Goal: Task Accomplishment & Management: Manage account settings

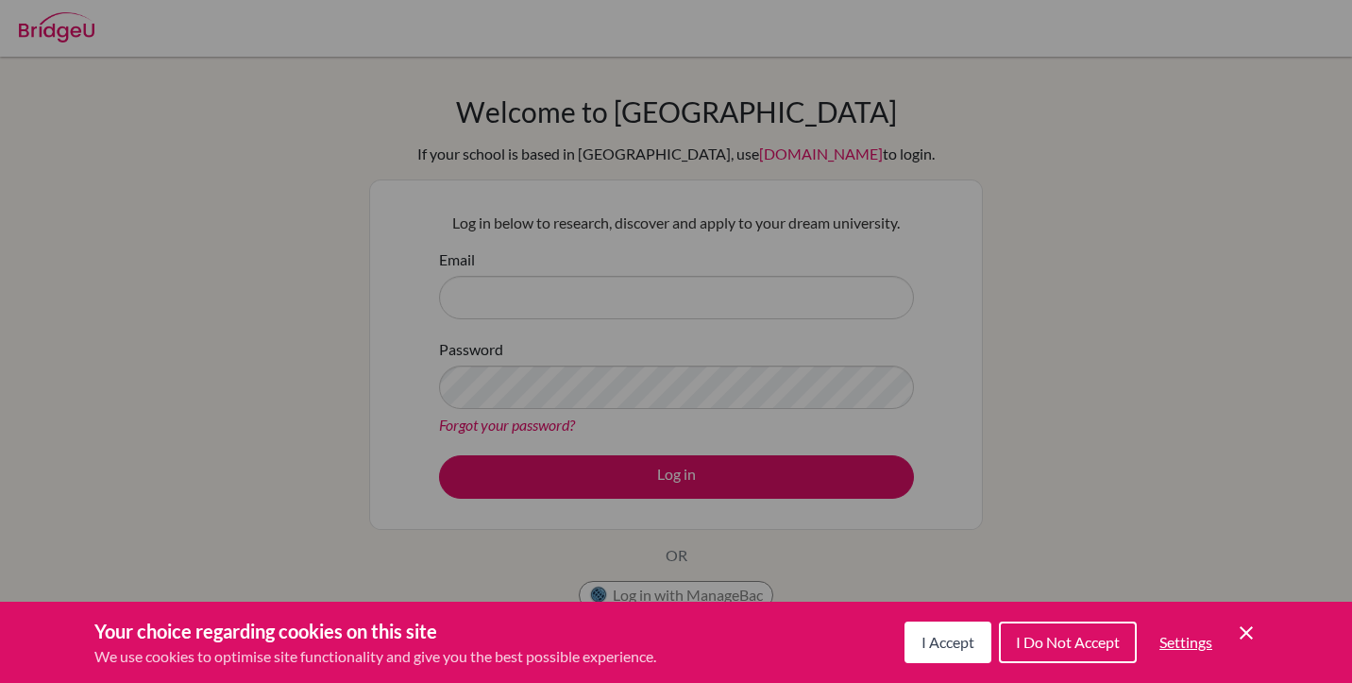
click at [925, 650] on span "I Accept" at bounding box center [947, 642] width 53 height 18
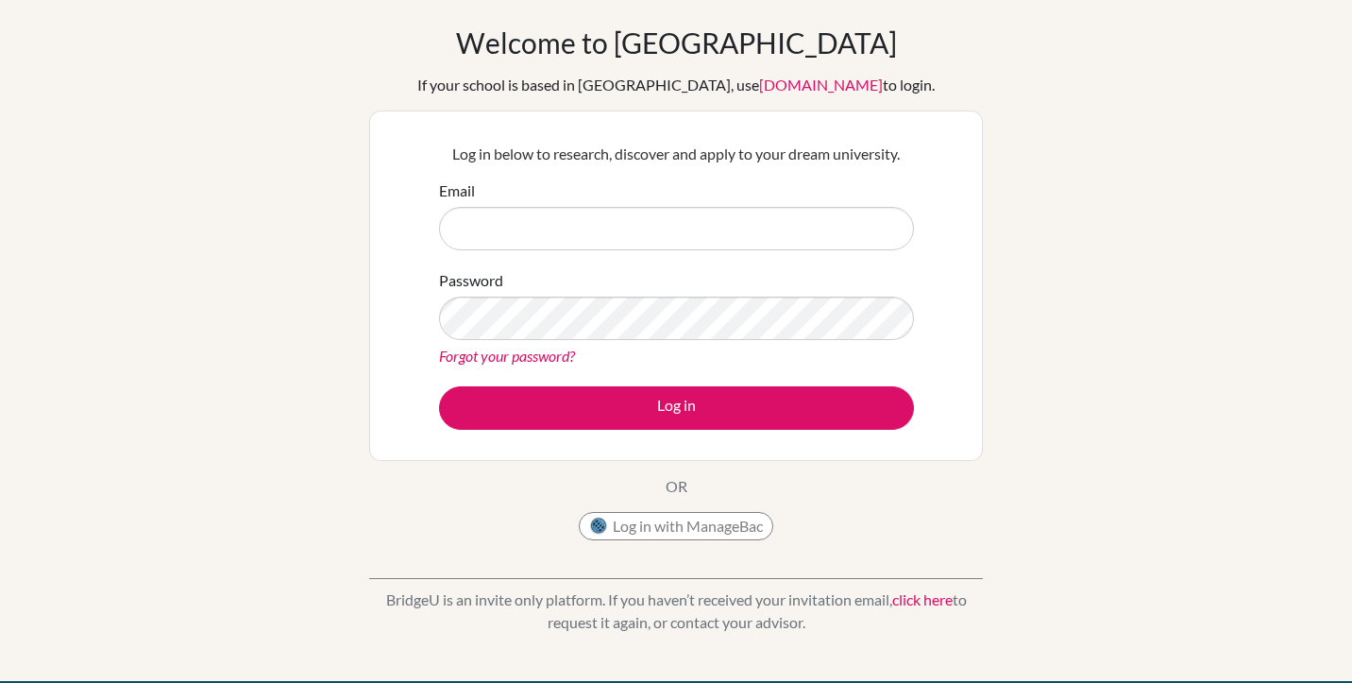
scroll to position [67, 0]
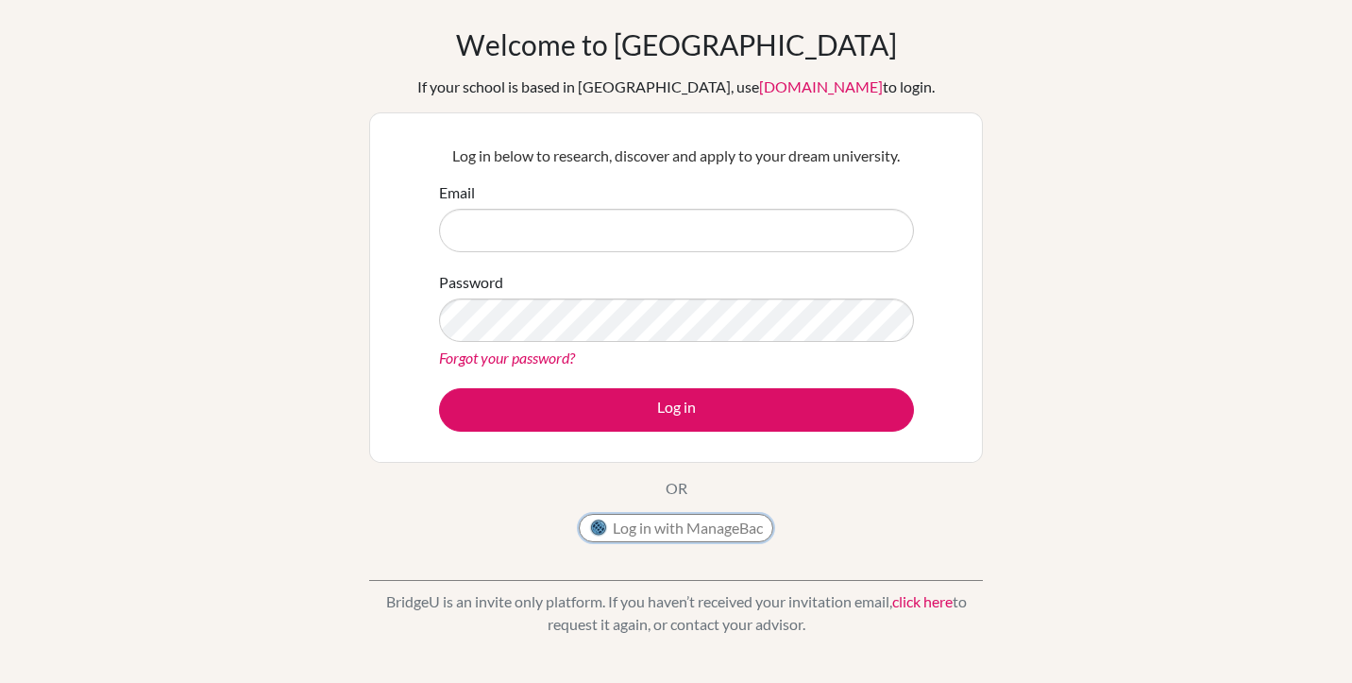
click at [618, 528] on button "Log in with ManageBac" at bounding box center [676, 528] width 194 height 28
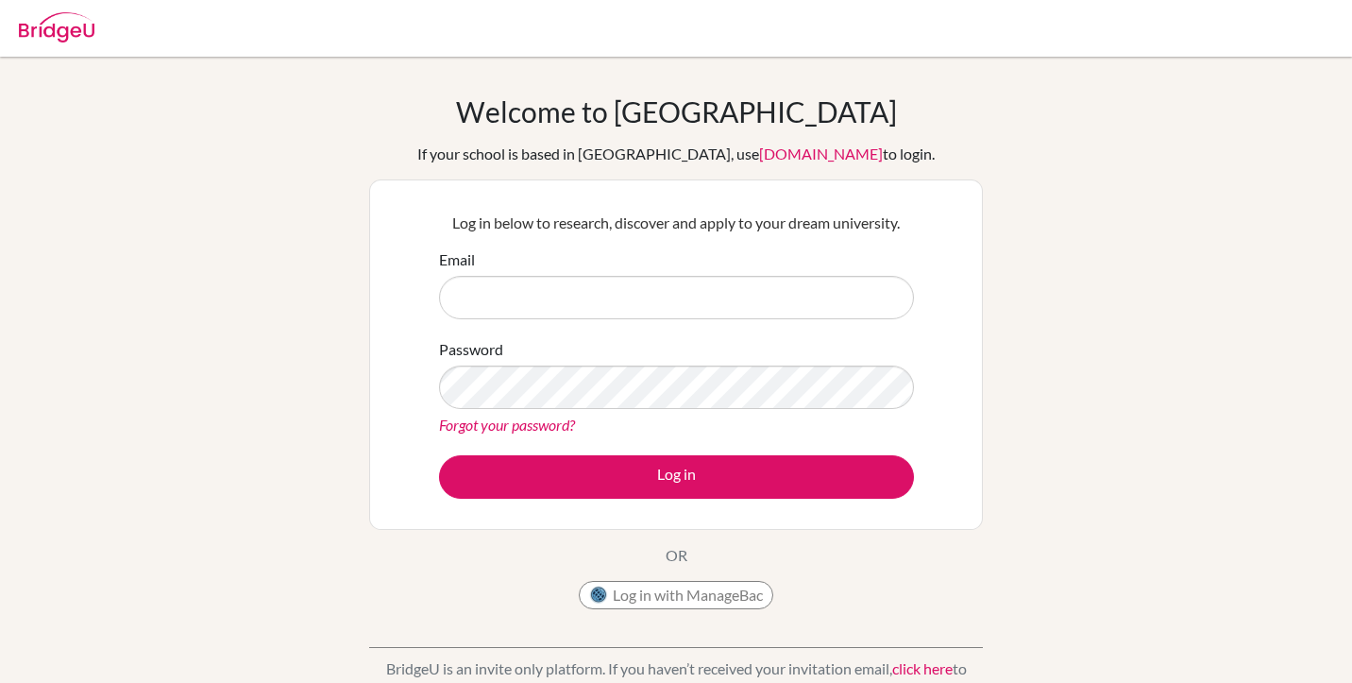
click at [617, 286] on input "Email" at bounding box center [676, 297] width 475 height 43
type input "DIA250277@diaestudents.com"
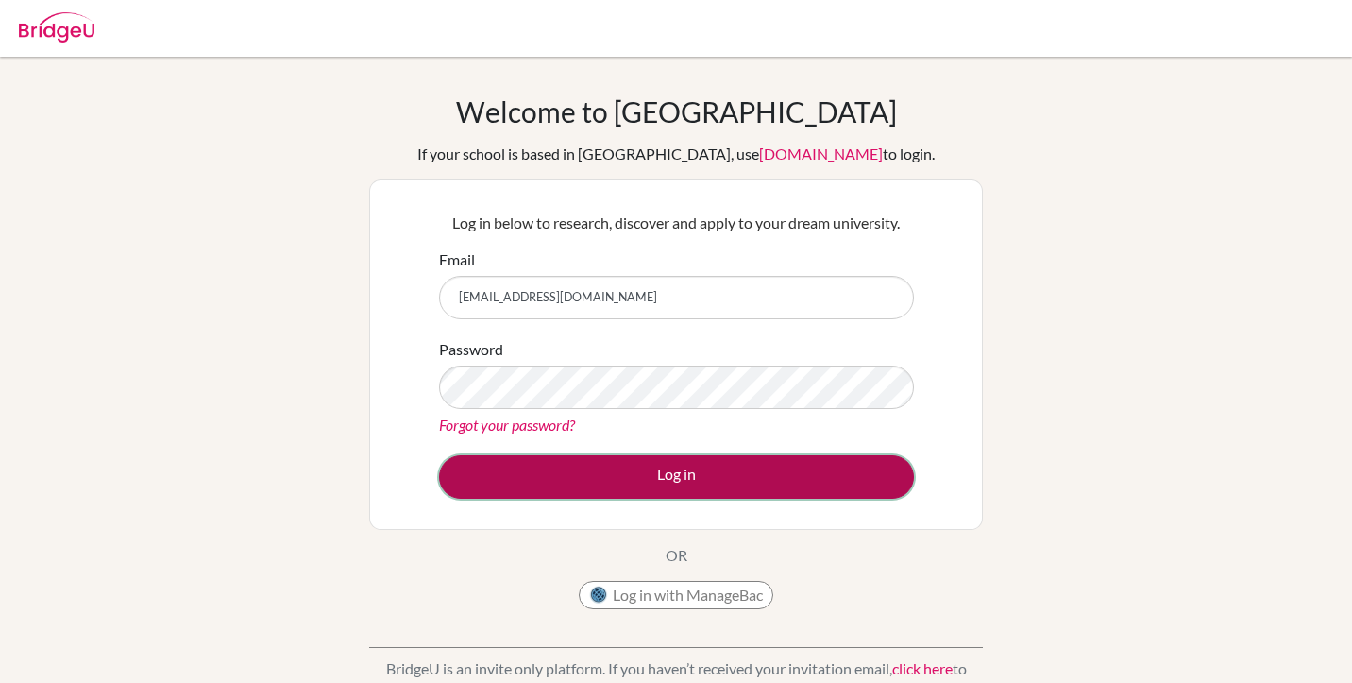
click at [574, 477] on button "Log in" at bounding box center [676, 476] width 475 height 43
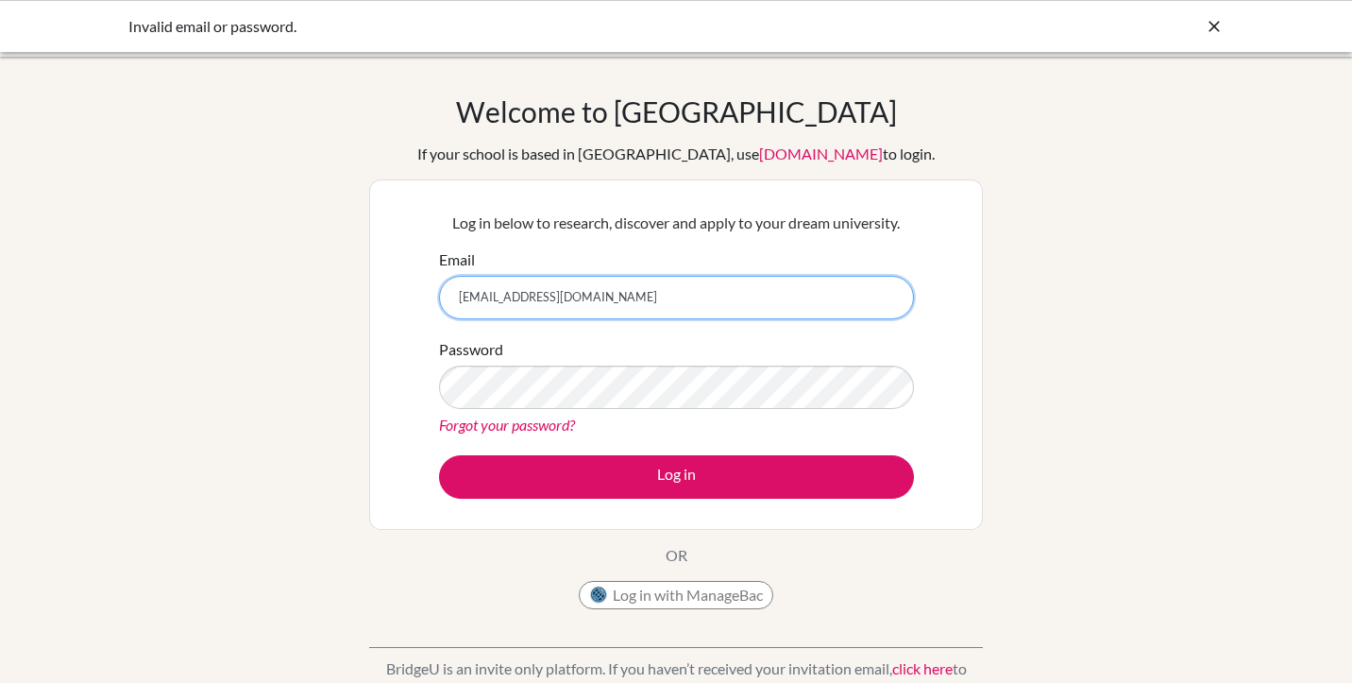
click at [625, 298] on input "[EMAIL_ADDRESS][DOMAIN_NAME]" at bounding box center [676, 297] width 475 height 43
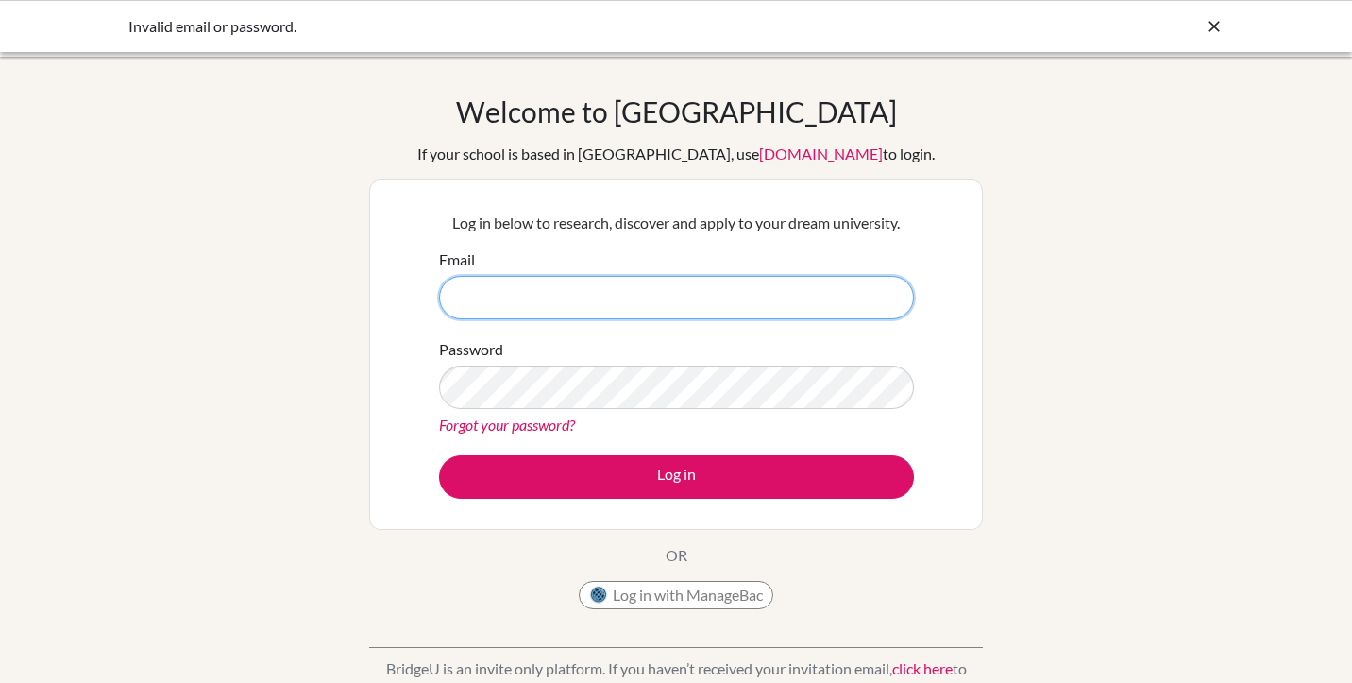
paste input "[EMAIL_ADDRESS][DOMAIN_NAME]"
type input "[EMAIL_ADDRESS][DOMAIN_NAME]"
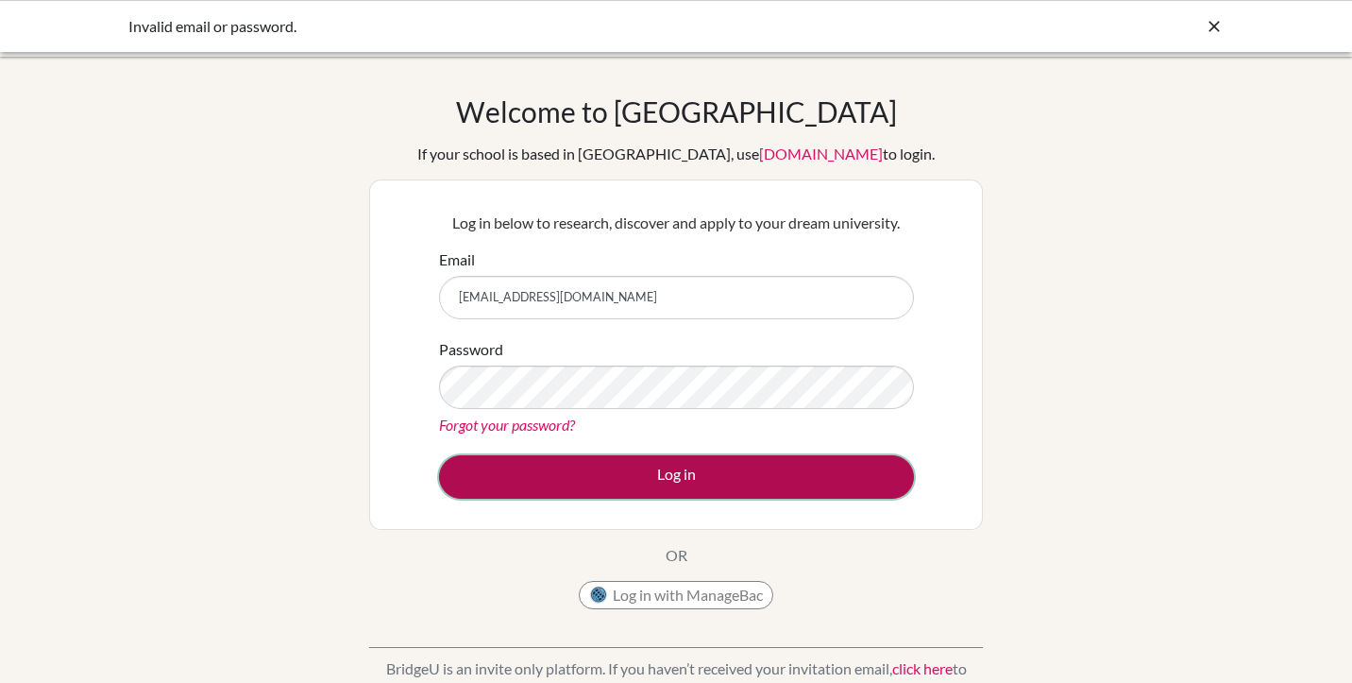
click at [498, 467] on button "Log in" at bounding box center [676, 476] width 475 height 43
click at [515, 476] on button "Log in" at bounding box center [676, 476] width 475 height 43
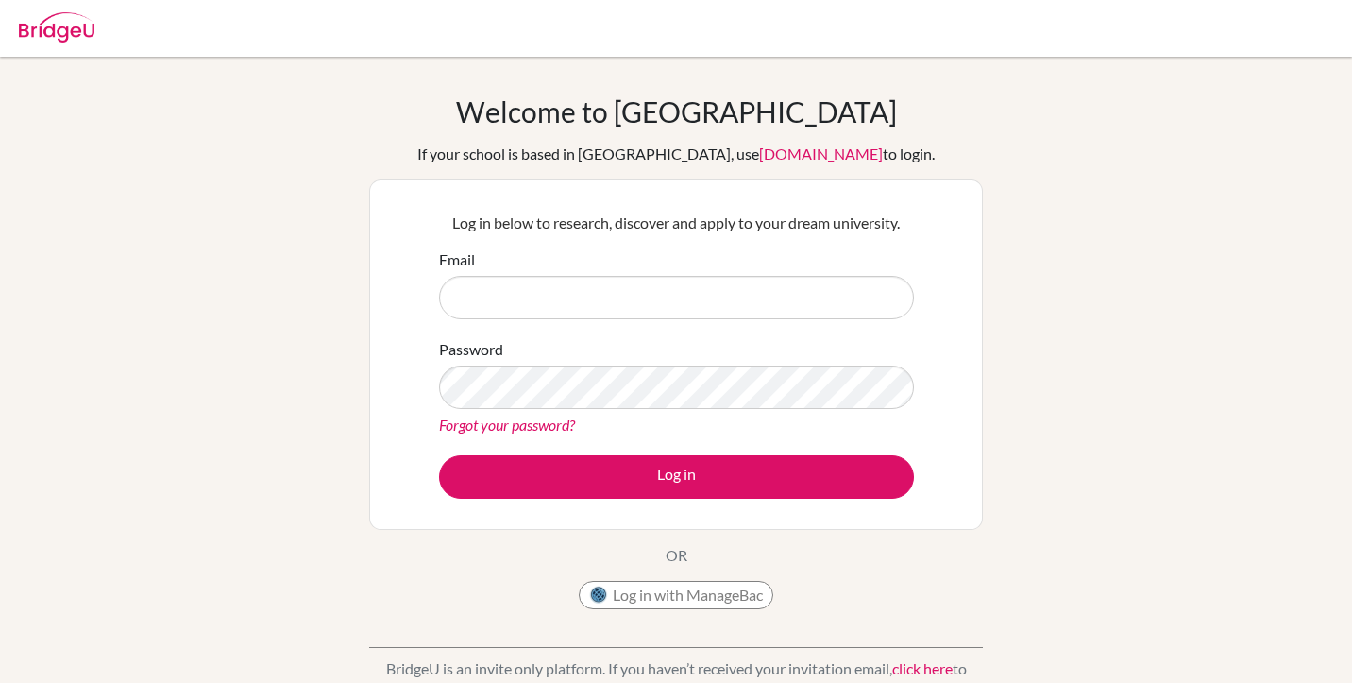
click at [494, 304] on input "Email" at bounding box center [676, 297] width 475 height 43
type input "[EMAIL_ADDRESS][DOMAIN_NAME]"
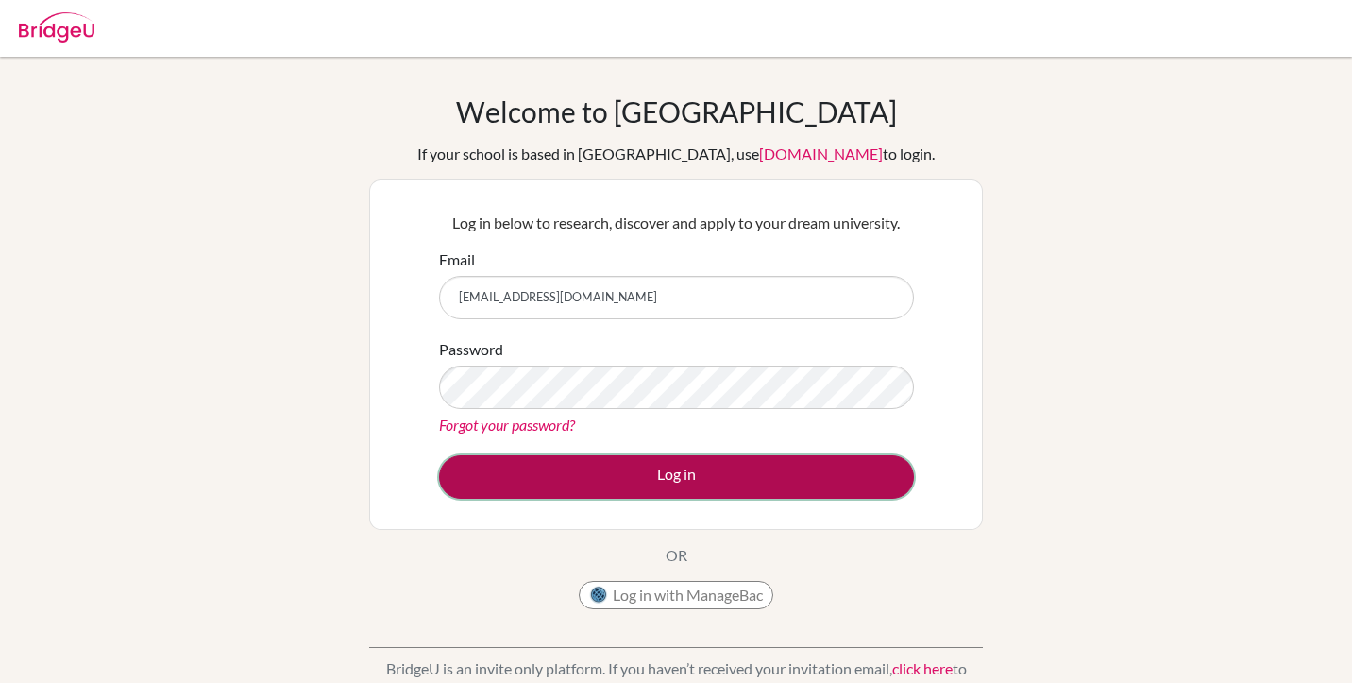
click at [612, 469] on button "Log in" at bounding box center [676, 476] width 475 height 43
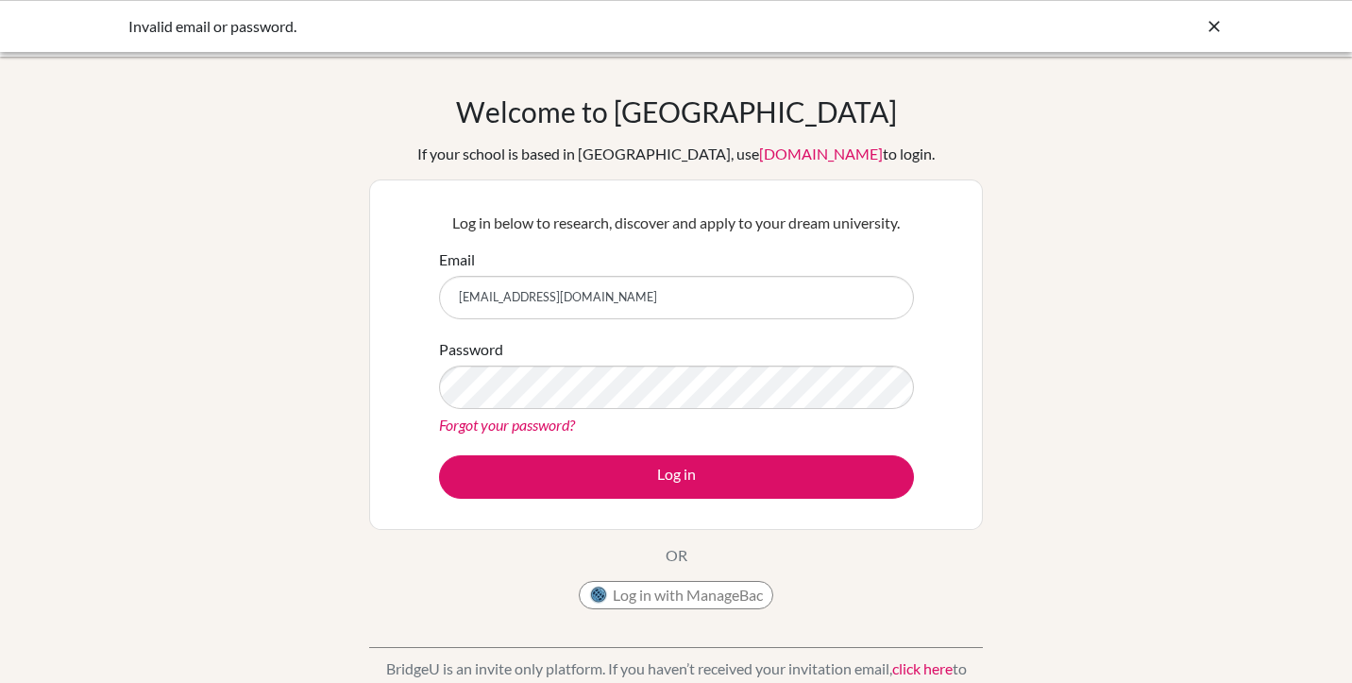
click at [477, 422] on link "Forgot your password?" at bounding box center [507, 424] width 136 height 18
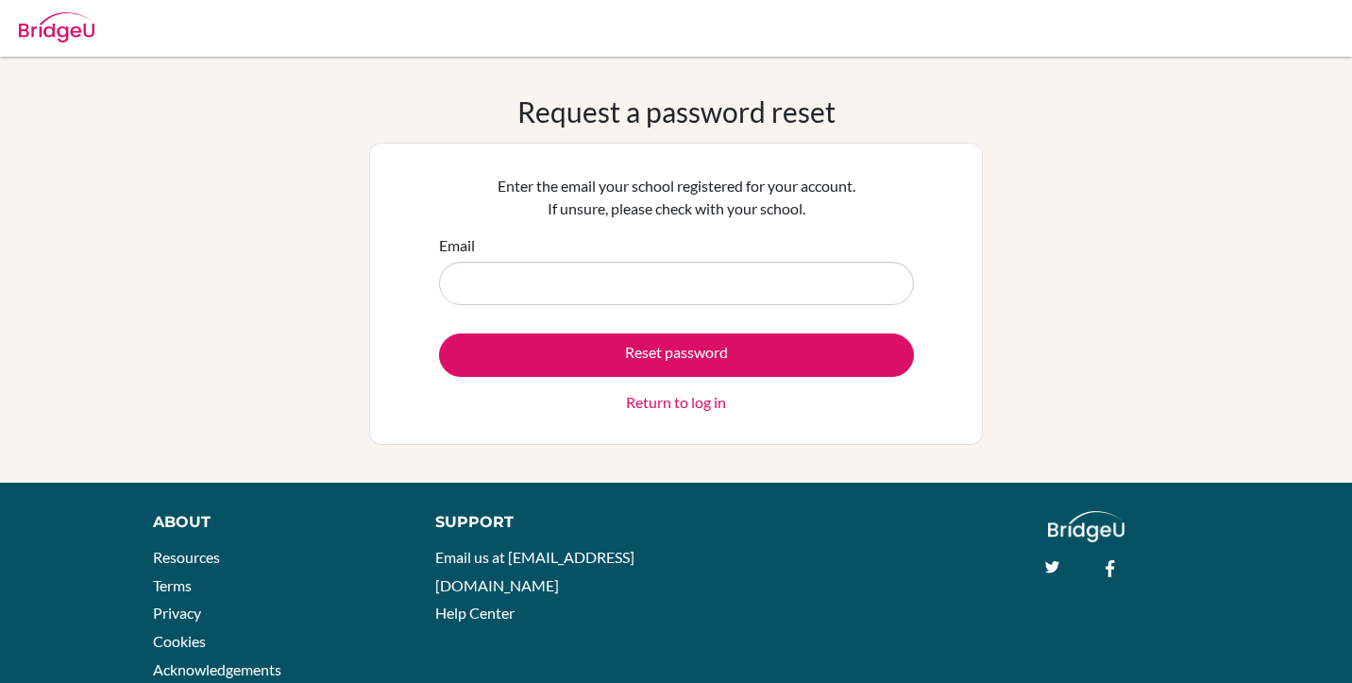
click at [490, 293] on input "Email" at bounding box center [676, 283] width 475 height 43
type input "[EMAIL_ADDRESS][DOMAIN_NAME]"
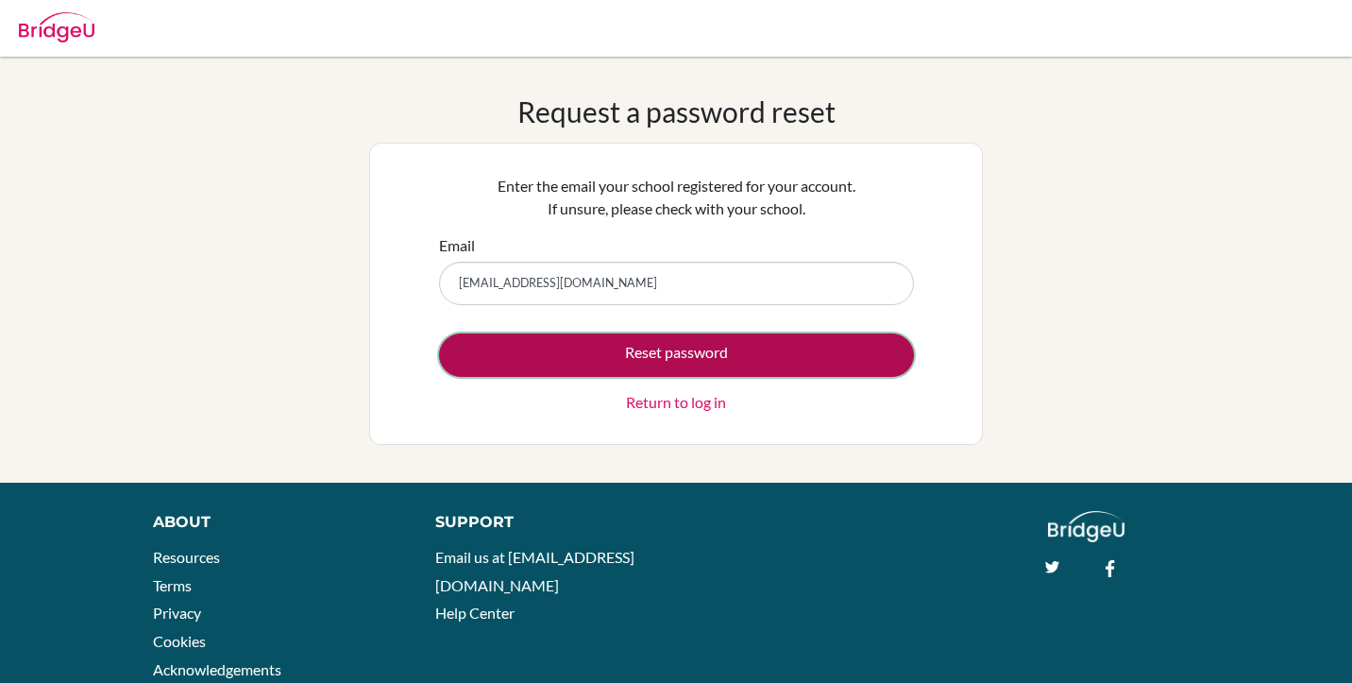
click at [614, 343] on button "Reset password" at bounding box center [676, 354] width 475 height 43
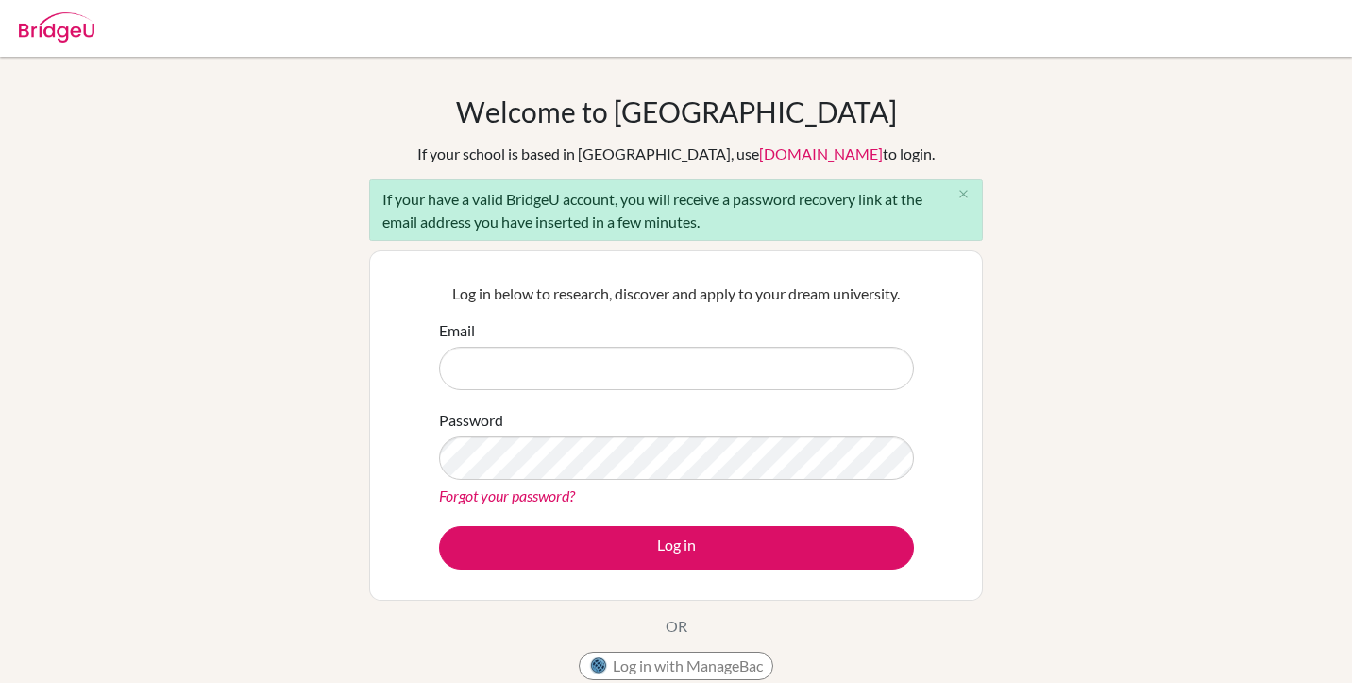
click at [572, 378] on input "Email" at bounding box center [676, 367] width 475 height 43
type input "[EMAIL_ADDRESS][DOMAIN_NAME]"
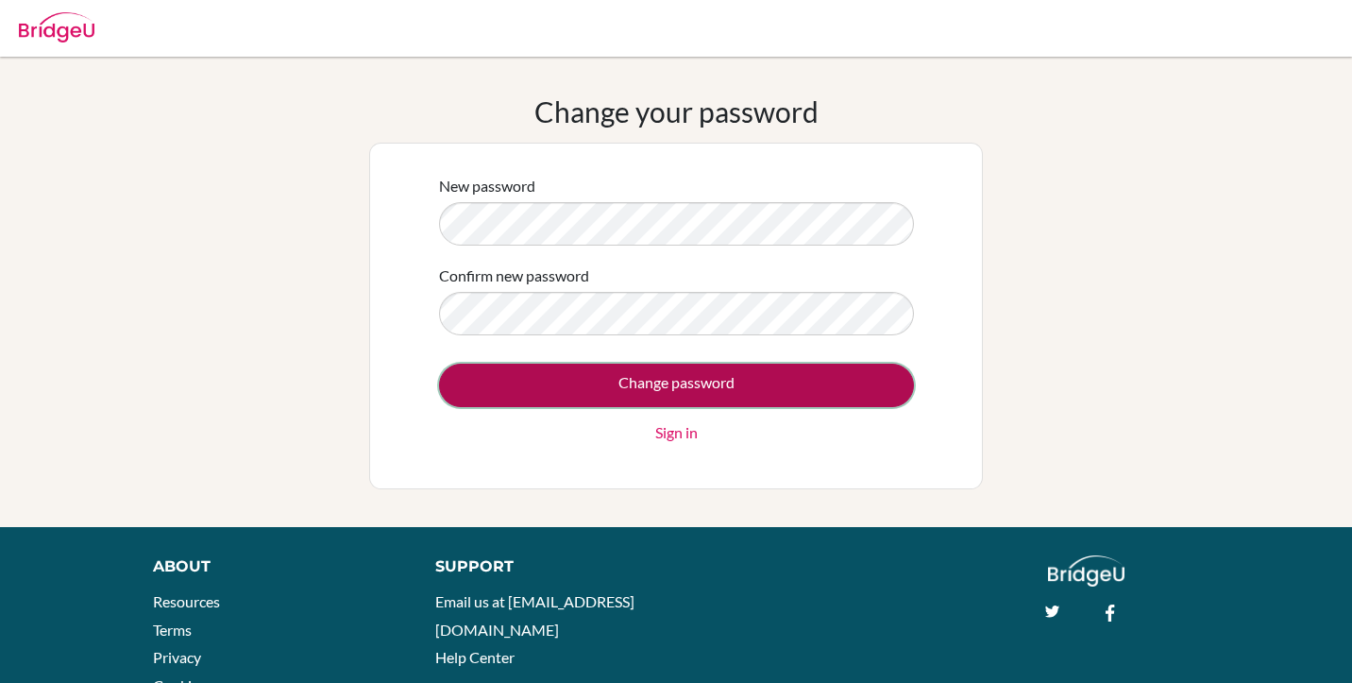
click at [503, 381] on input "Change password" at bounding box center [676, 384] width 475 height 43
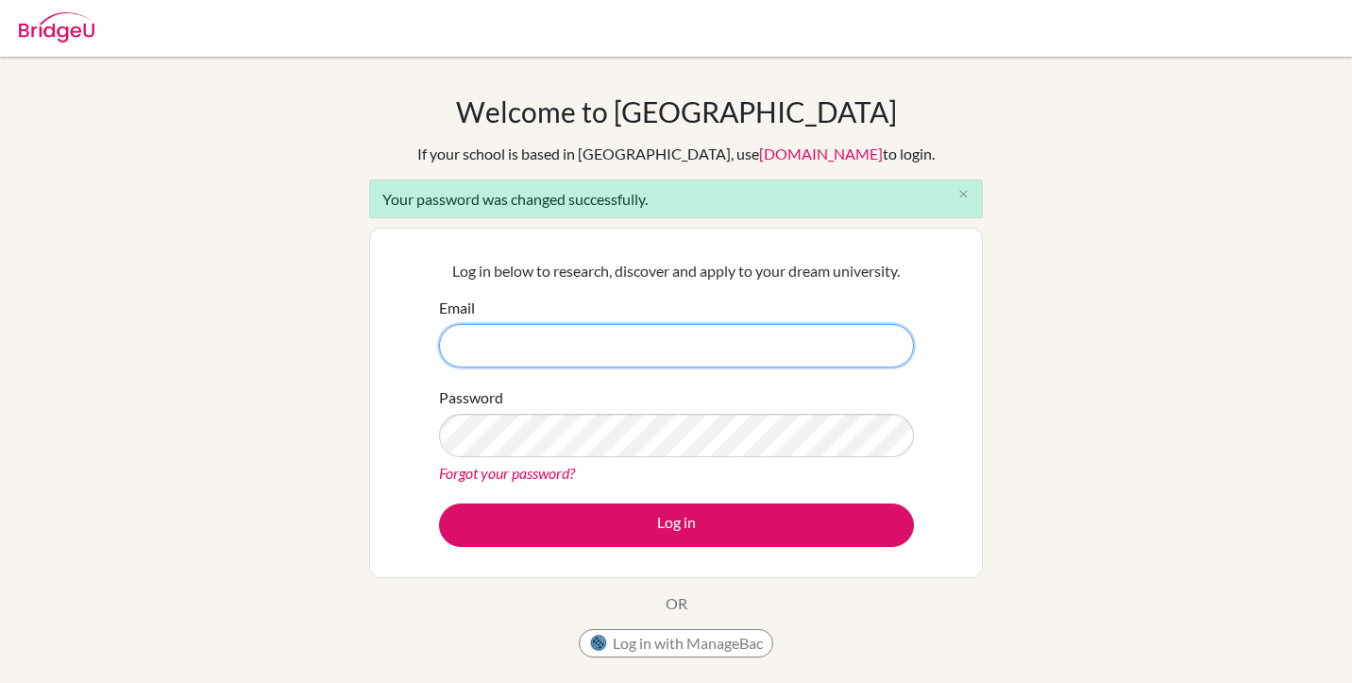
click at [532, 360] on input "Email" at bounding box center [676, 345] width 475 height 43
type input "[EMAIL_ADDRESS][DOMAIN_NAME]"
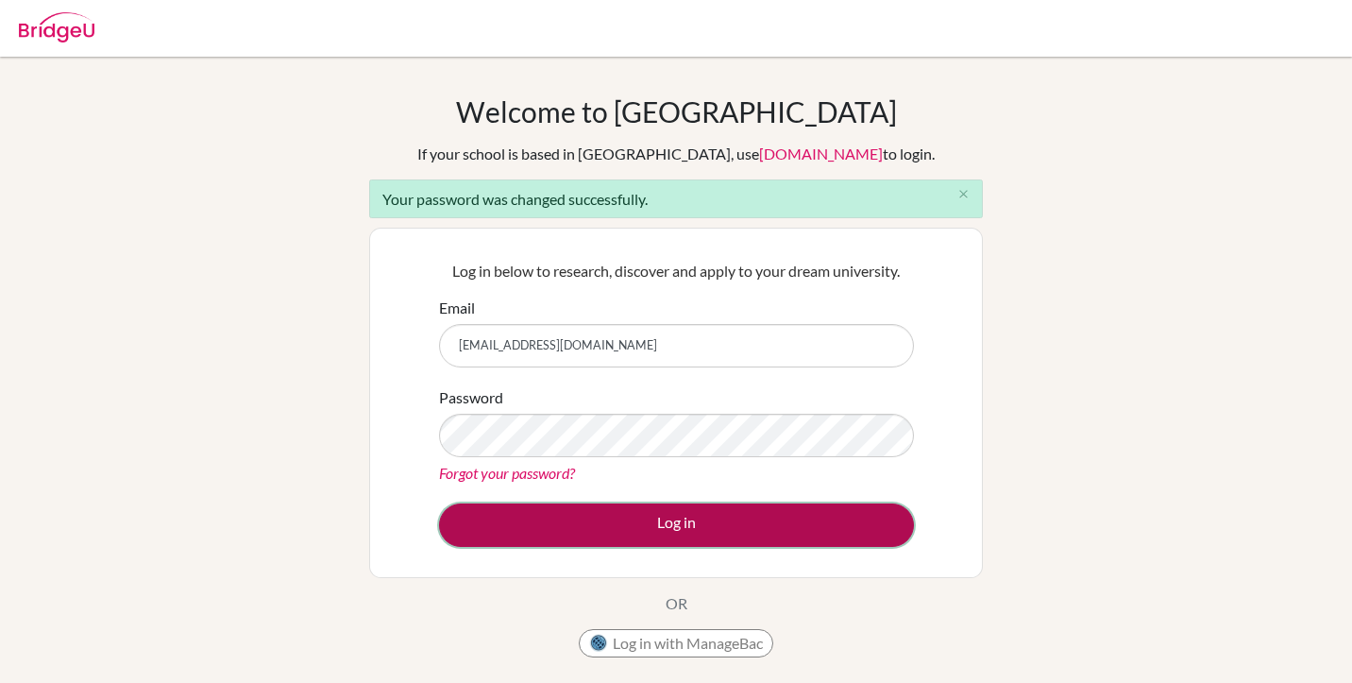
click at [566, 525] on button "Log in" at bounding box center [676, 524] width 475 height 43
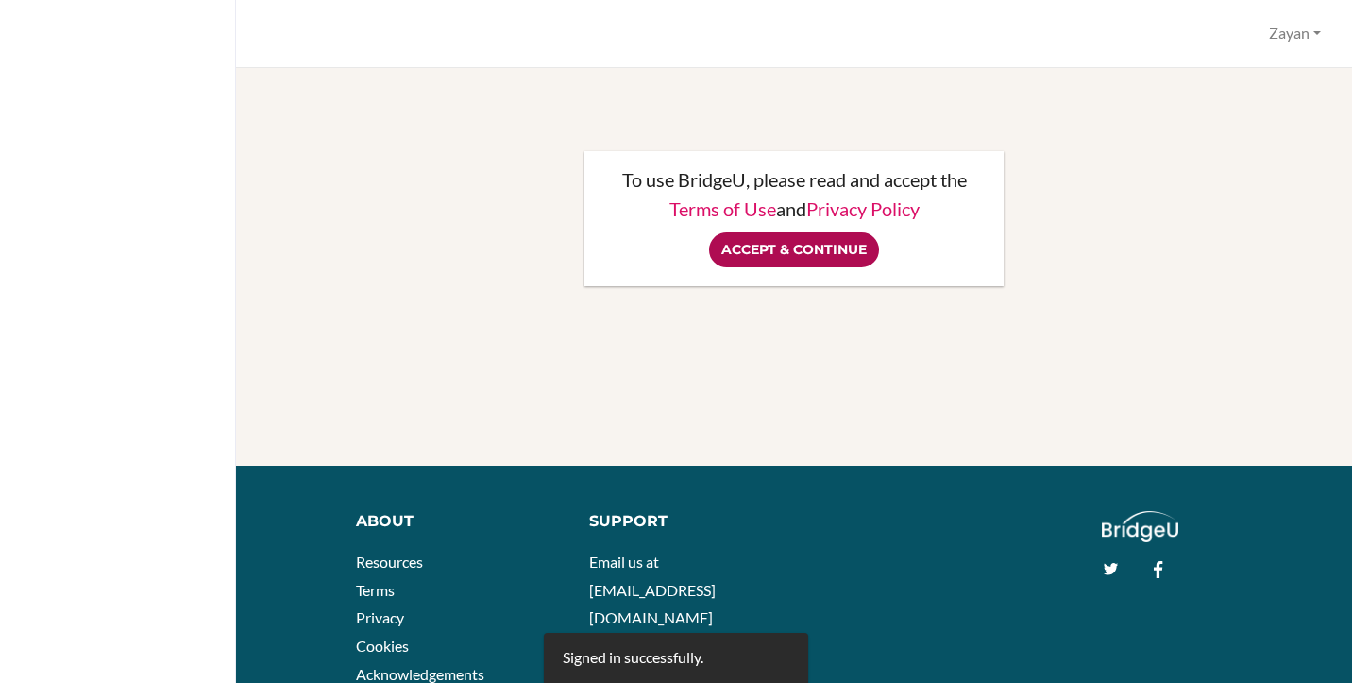
click at [843, 254] on input "Accept & Continue" at bounding box center [794, 249] width 170 height 35
